Goal: Task Accomplishment & Management: Manage account settings

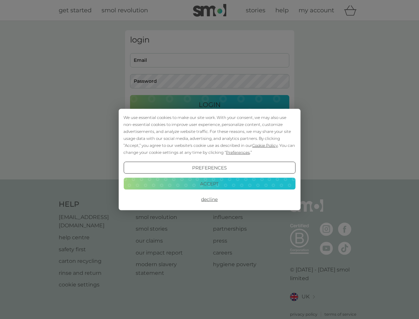
click at [265, 145] on span "Cookie Policy" at bounding box center [265, 145] width 26 height 5
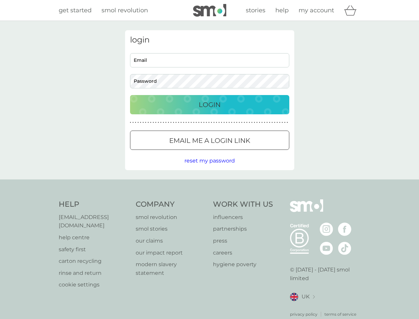
click at [237, 152] on div "login Email Password Login ● ● ● ● ● ● ● ● ● ● ● ● ● ● ● ● ● ● ● ● ● ● ● ● ● ● …" at bounding box center [209, 100] width 169 height 140
click at [209, 168] on div "login Email Password Login ● ● ● ● ● ● ● ● ● ● ● ● ● ● ● ● ● ● ● ● ● ● ● ● ● ● …" at bounding box center [209, 100] width 169 height 140
click at [209, 199] on div "Help [EMAIL_ADDRESS][DOMAIN_NAME] help centre safety first carton recycling rin…" at bounding box center [210, 258] width 302 height 118
click at [209, 183] on div "Help [EMAIL_ADDRESS][DOMAIN_NAME] help centre safety first carton recycling rin…" at bounding box center [209, 258] width 419 height 158
